Goal: Task Accomplishment & Management: Complete application form

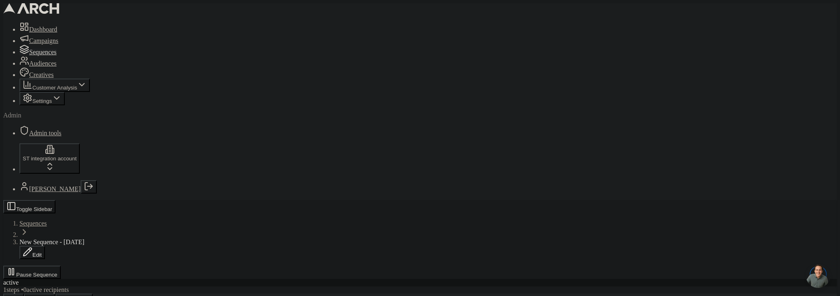
scroll to position [35, 0]
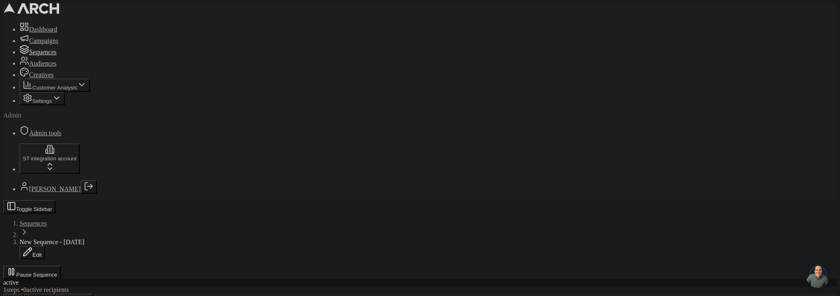
scroll to position [0, 0]
click at [47, 220] on span "Sequences" at bounding box center [33, 223] width 28 height 7
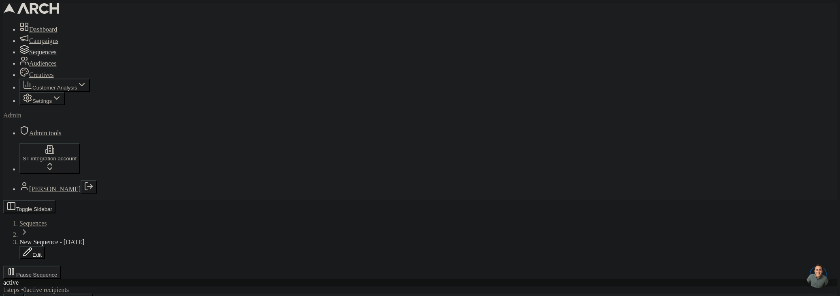
click at [61, 266] on button "Pause Sequence" at bounding box center [32, 272] width 58 height 13
click at [47, 220] on span "Sequences" at bounding box center [33, 223] width 28 height 7
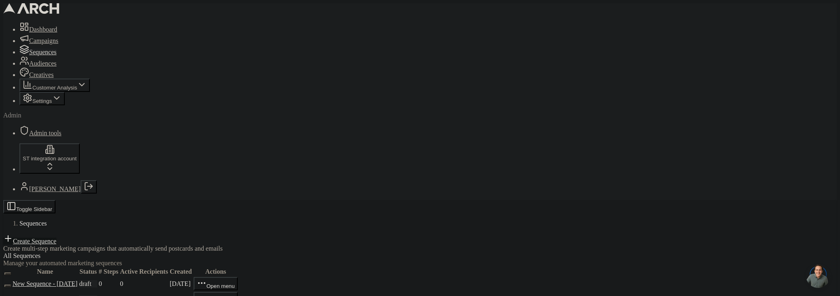
click at [56, 238] on link "Create Sequence" at bounding box center [29, 241] width 53 height 7
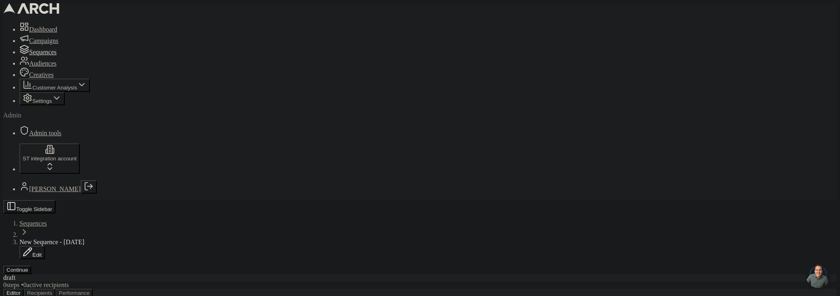
type input "hello"
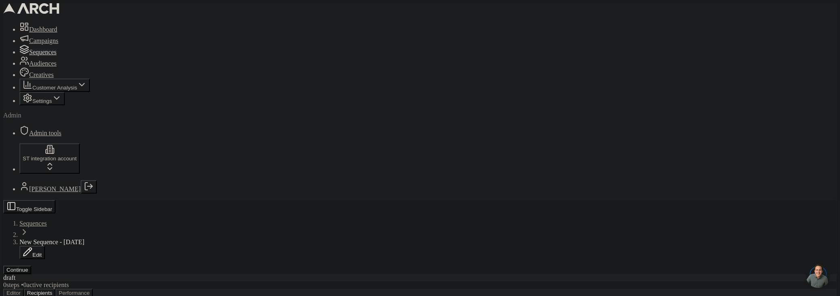
scroll to position [17, 0]
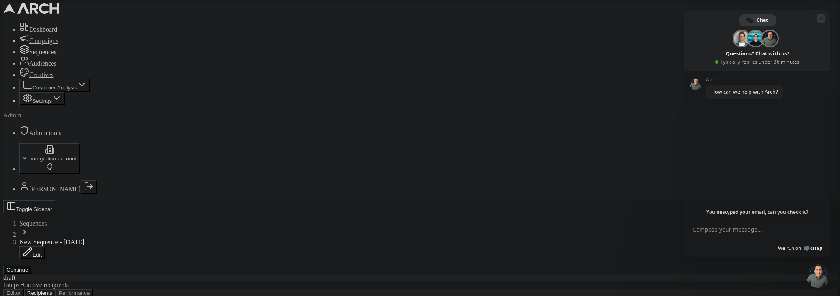
click at [823, 17] on span "Close chat" at bounding box center [822, 18] width 4 height 5
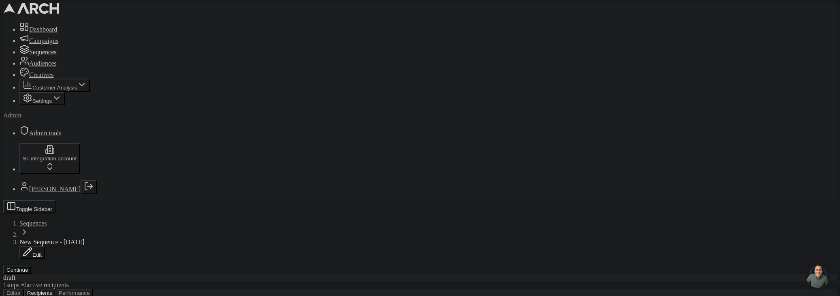
click at [31, 266] on button "Continue" at bounding box center [17, 270] width 28 height 9
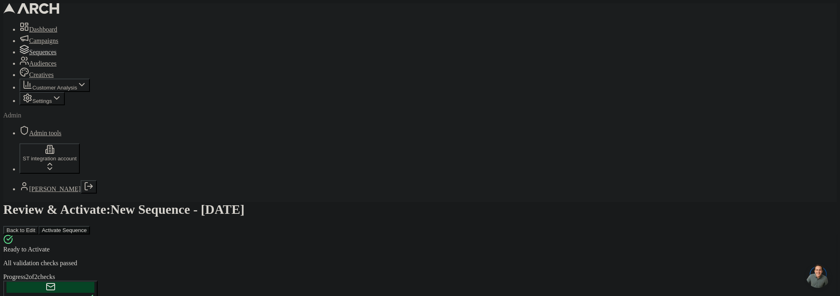
click at [90, 226] on button "Activate Sequence" at bounding box center [63, 230] width 51 height 9
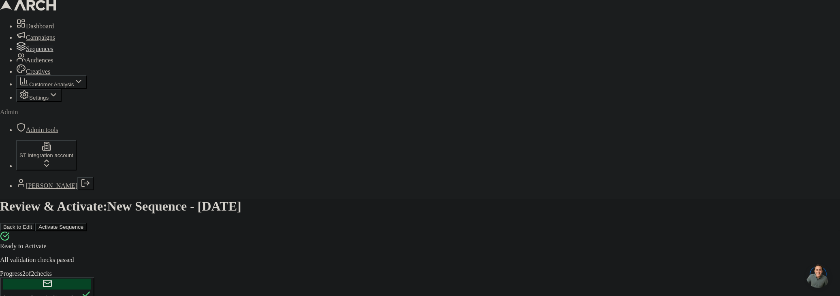
drag, startPoint x: 464, startPoint y: 186, endPoint x: 452, endPoint y: 185, distance: 12.2
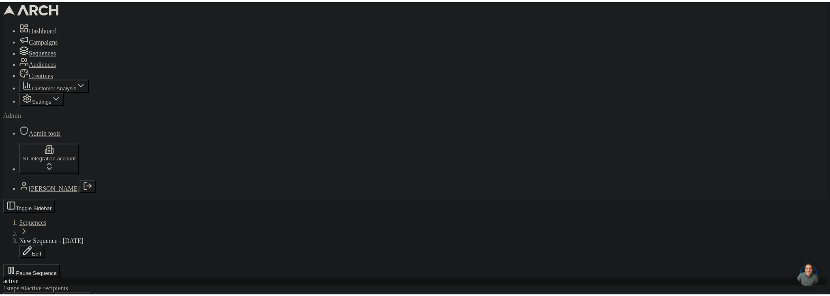
scroll to position [101, 0]
